Goal: Transaction & Acquisition: Book appointment/travel/reservation

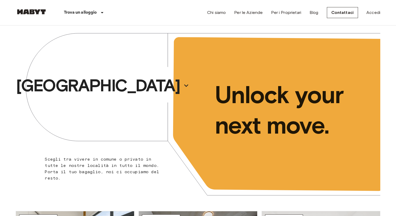
drag, startPoint x: 85, startPoint y: 108, endPoint x: 88, endPoint y: 84, distance: 24.2
click at [86, 107] on div "[GEOGRAPHIC_DATA]" at bounding box center [107, 85] width 182 height 120
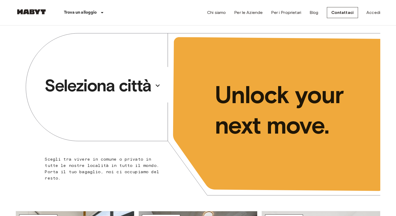
click at [88, 84] on p "Seleziona città" at bounding box center [98, 85] width 107 height 21
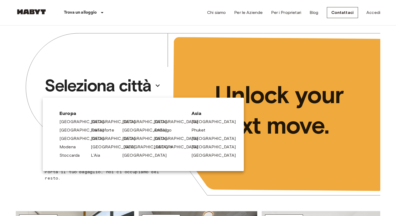
click at [124, 147] on link "[GEOGRAPHIC_DATA]" at bounding box center [148, 147] width 50 height 6
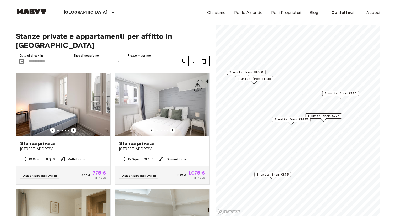
click at [327, 117] on span "1 units from €775" at bounding box center [324, 116] width 32 height 5
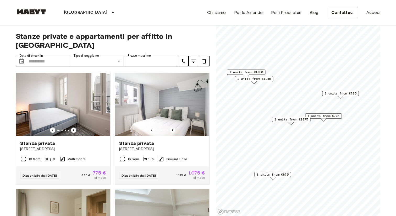
click at [341, 94] on span "3 units from €725" at bounding box center [341, 93] width 32 height 5
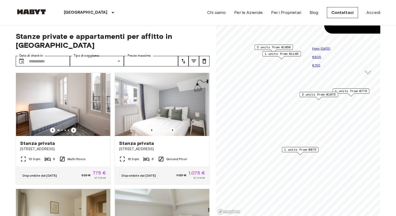
click at [301, 152] on div "Map marker" at bounding box center [301, 153] width 6 height 3
click at [294, 150] on span "1 units from €875" at bounding box center [300, 149] width 32 height 5
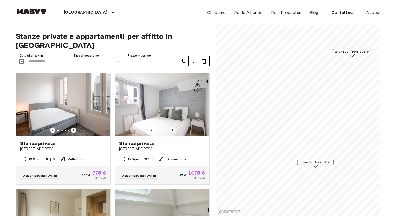
click at [357, 52] on span "2 units from €1075" at bounding box center [353, 51] width 34 height 5
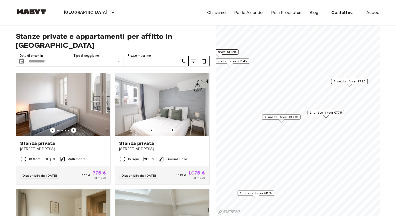
click at [329, 114] on span "1 units from €775" at bounding box center [326, 112] width 32 height 5
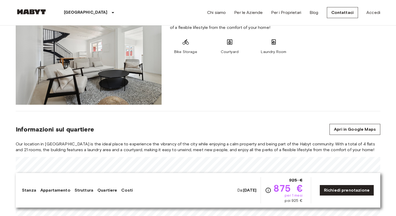
scroll to position [545, 0]
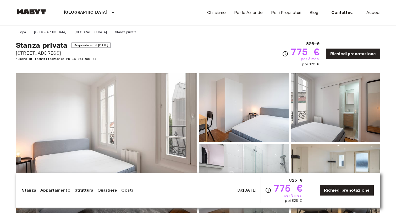
click at [162, 112] on img at bounding box center [106, 142] width 181 height 139
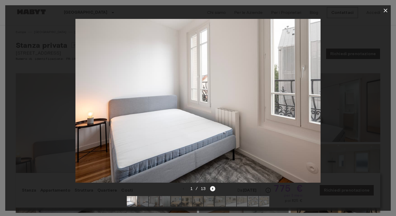
click at [212, 187] on icon "Next image" at bounding box center [212, 188] width 5 height 5
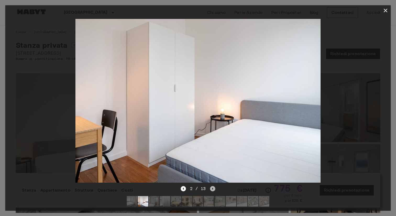
click at [214, 186] on icon "Next image" at bounding box center [212, 188] width 5 height 5
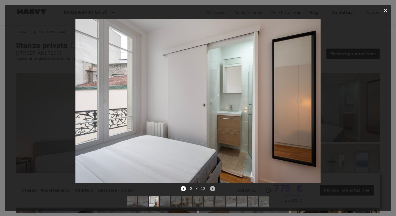
click at [213, 187] on icon "Next image" at bounding box center [212, 188] width 5 height 5
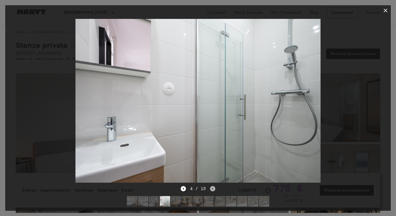
click at [213, 187] on icon "Next image" at bounding box center [212, 188] width 5 height 5
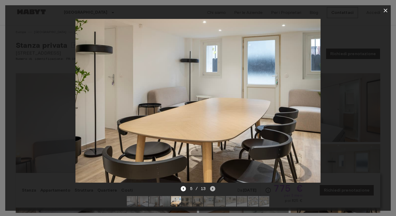
click at [213, 187] on icon "Next image" at bounding box center [212, 188] width 5 height 5
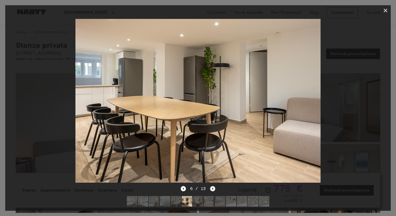
click at [213, 187] on icon "Next image" at bounding box center [212, 188] width 5 height 5
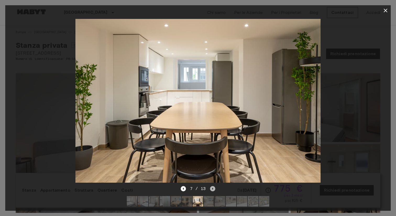
click at [213, 187] on icon "Next image" at bounding box center [212, 188] width 5 height 5
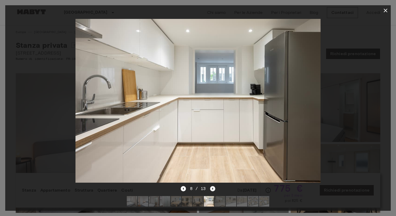
click at [213, 187] on icon "Next image" at bounding box center [212, 188] width 5 height 5
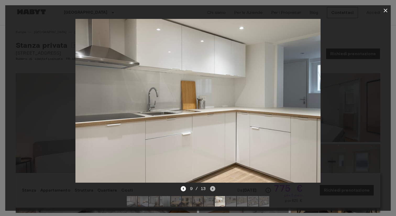
click at [213, 187] on icon "Next image" at bounding box center [212, 188] width 5 height 5
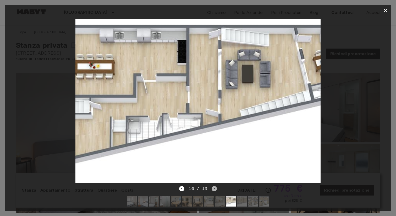
click at [213, 187] on icon "Next image" at bounding box center [214, 188] width 5 height 5
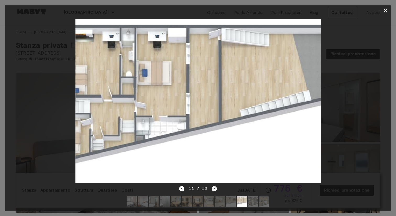
click at [213, 187] on icon "Next image" at bounding box center [214, 188] width 5 height 5
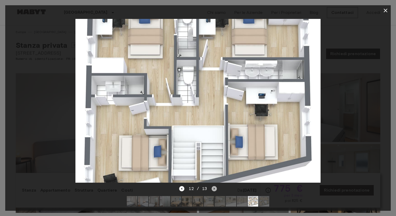
click at [213, 187] on icon "Next image" at bounding box center [214, 188] width 5 height 5
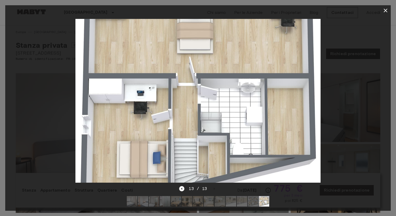
drag, startPoint x: 388, startPoint y: 10, endPoint x: 385, endPoint y: 12, distance: 3.2
click at [388, 10] on icon "button" at bounding box center [386, 10] width 6 height 6
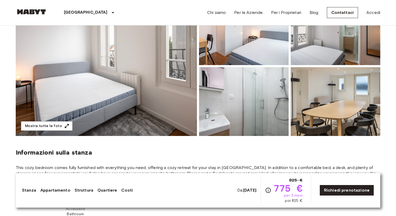
scroll to position [75, 0]
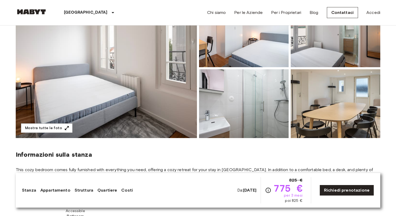
click at [135, 93] on img at bounding box center [106, 67] width 181 height 139
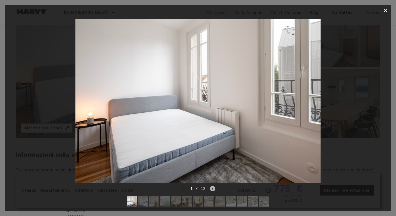
click at [215, 189] on icon "Next image" at bounding box center [212, 188] width 5 height 5
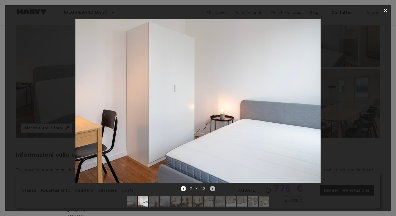
click at [215, 189] on icon "Next image" at bounding box center [212, 188] width 5 height 5
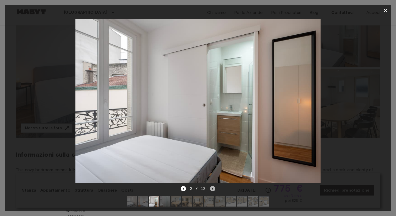
click at [215, 189] on icon "Next image" at bounding box center [212, 188] width 5 height 5
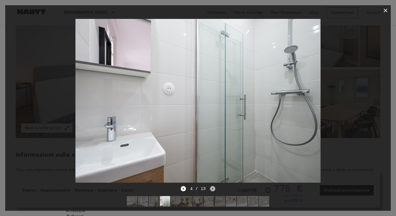
click at [215, 189] on icon "Next image" at bounding box center [212, 188] width 5 height 5
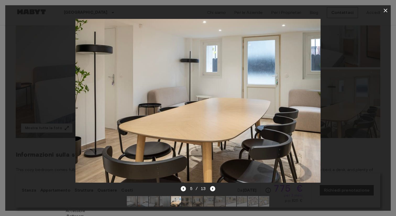
click at [388, 8] on icon "button" at bounding box center [386, 10] width 6 height 6
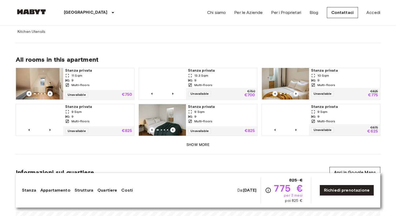
scroll to position [368, 0]
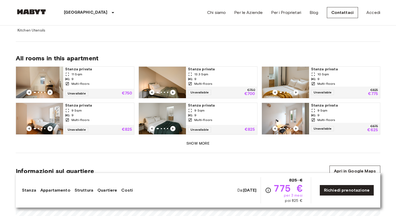
click at [201, 139] on button "Show more" at bounding box center [198, 144] width 365 height 10
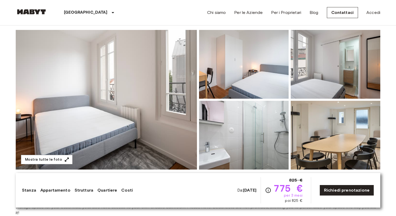
scroll to position [44, 0]
